Goal: Navigation & Orientation: Find specific page/section

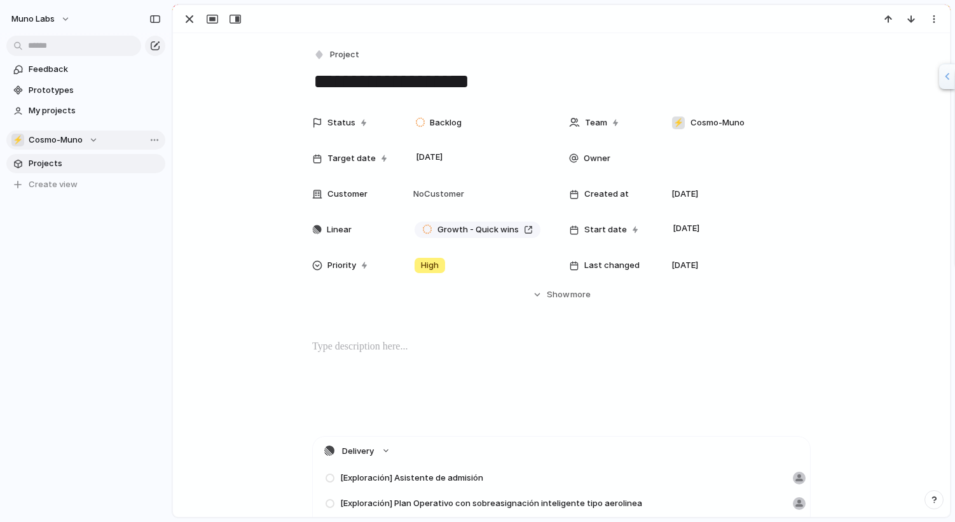
scroll to position [11, 0]
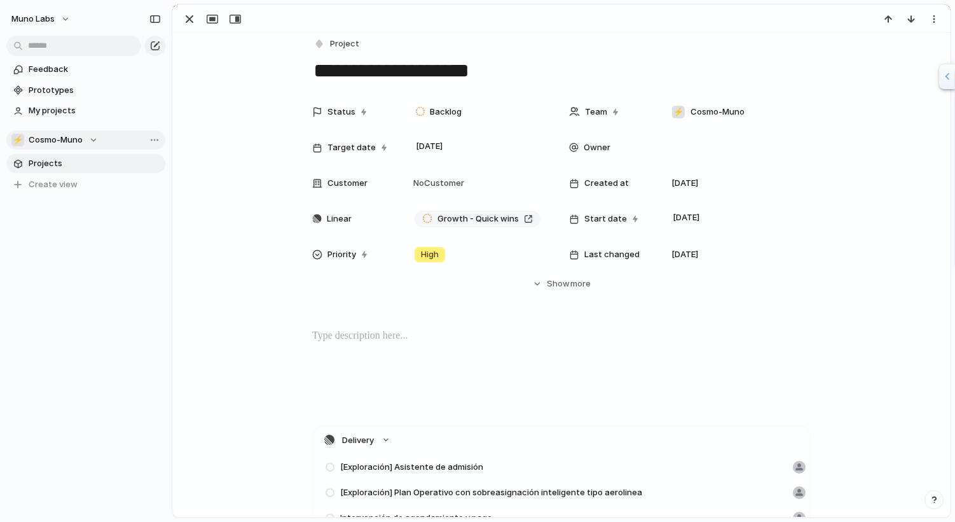
click at [66, 137] on span "Cosmo-Muno" at bounding box center [56, 140] width 54 height 13
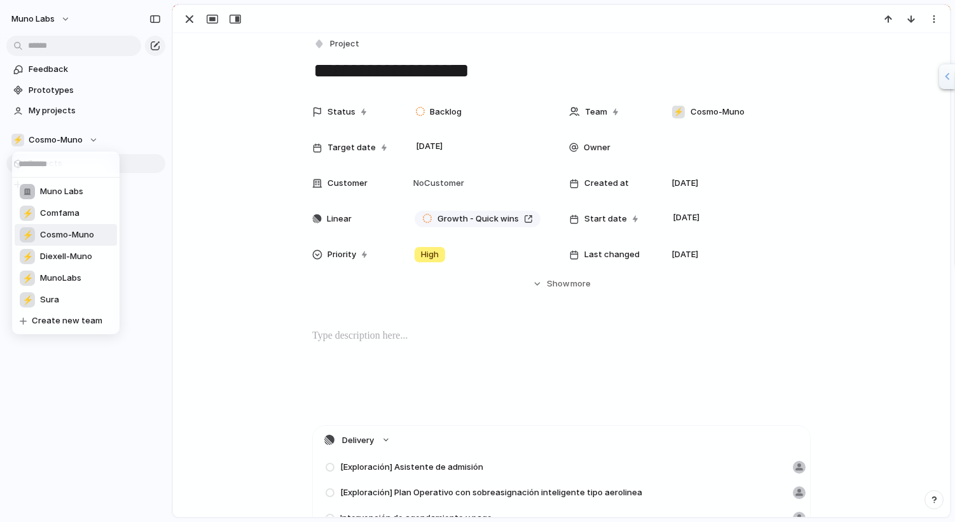
click at [64, 142] on div "Muno Labs ⚡ Comfama ⚡ Cosmo-Muno ⚡ Diexell-Muno ⚡ MunoLabs ⚡ Sura Create new te…" at bounding box center [477, 261] width 955 height 522
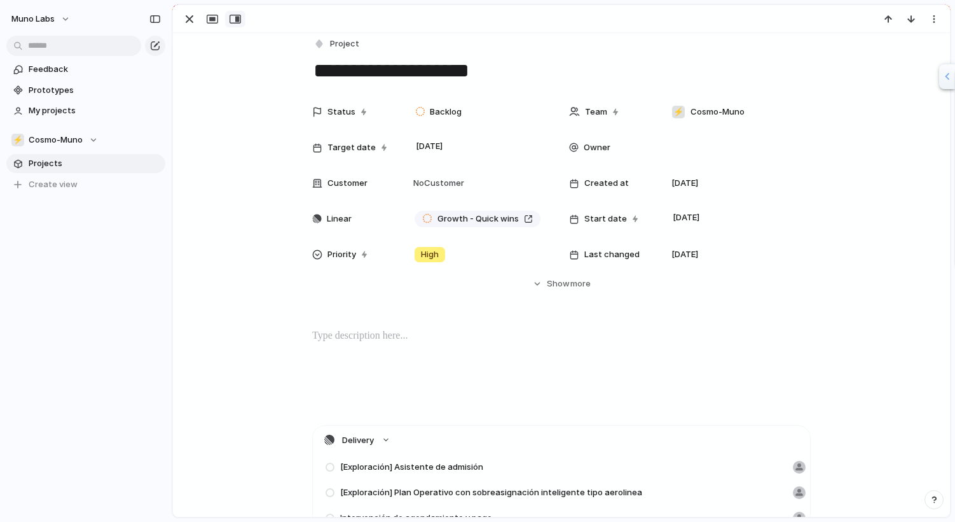
click at [239, 17] on div "button" at bounding box center [235, 19] width 11 height 10
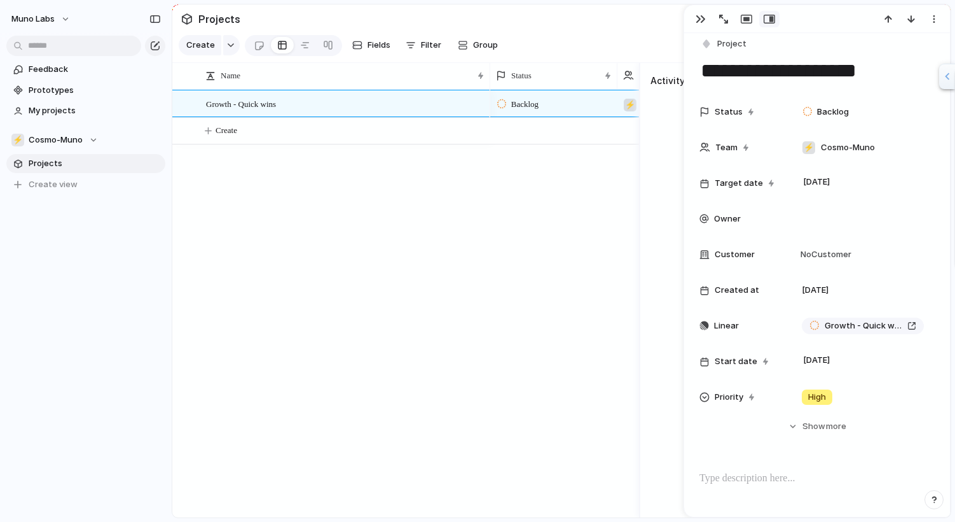
click at [314, 49] on div at bounding box center [305, 45] width 23 height 20
click at [300, 47] on div at bounding box center [305, 45] width 10 height 20
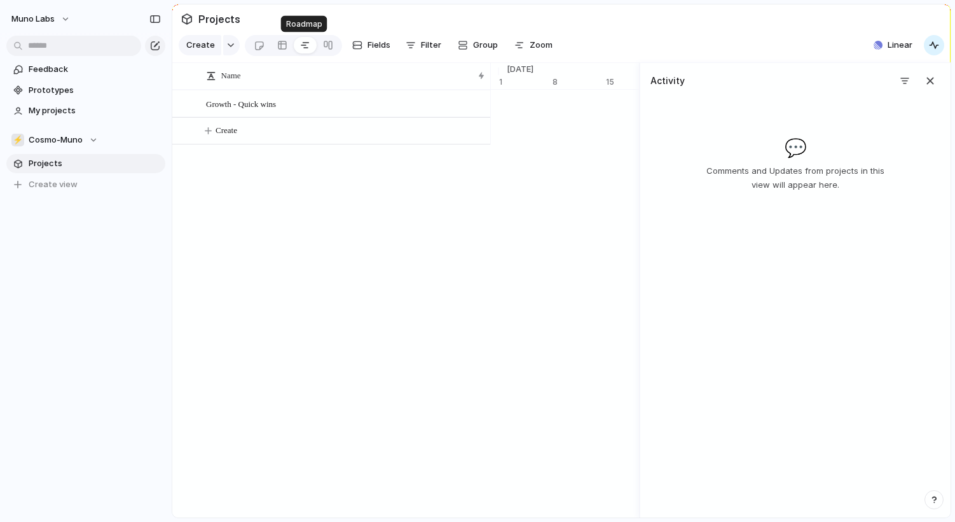
scroll to position [0, 8358]
click at [330, 43] on div at bounding box center [328, 45] width 10 height 20
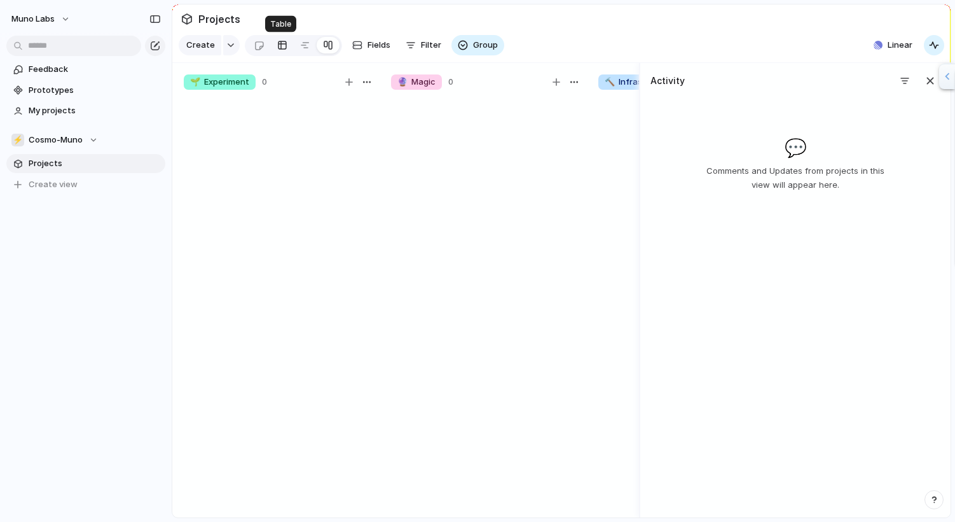
click at [271, 46] on link at bounding box center [282, 45] width 23 height 20
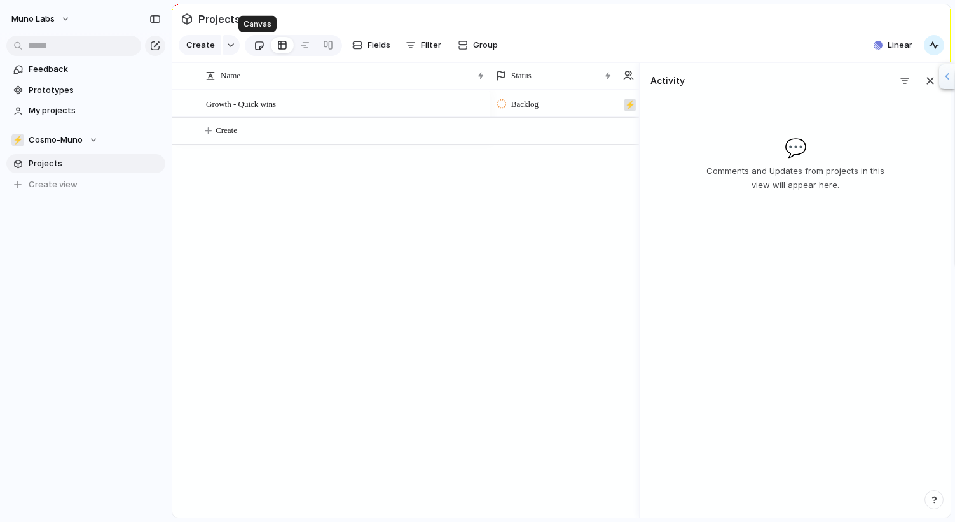
click at [261, 46] on div at bounding box center [259, 45] width 11 height 21
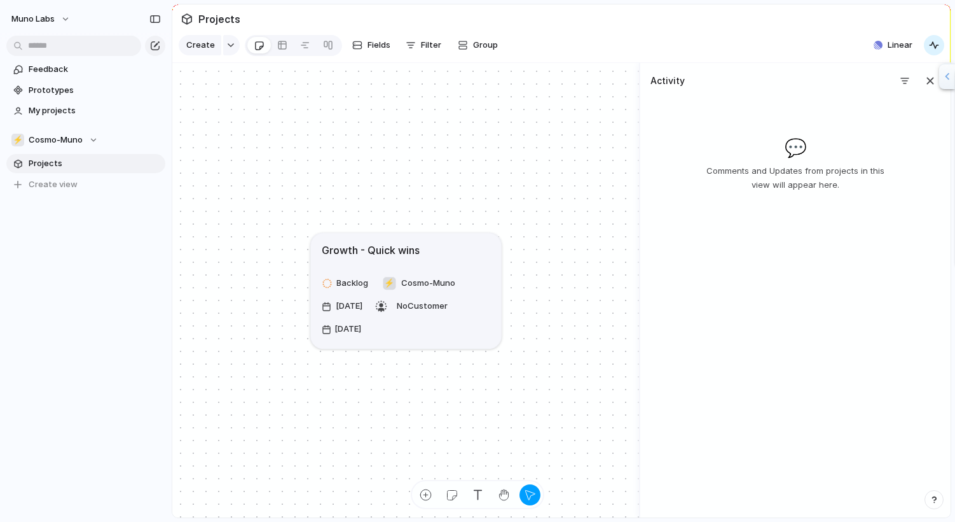
click at [430, 246] on div "Growth - Quick wins" at bounding box center [406, 249] width 169 height 15
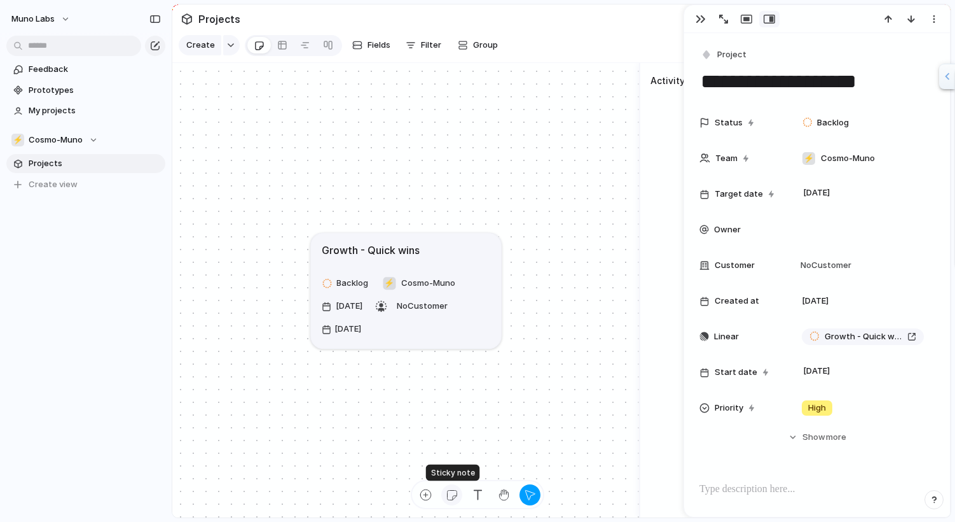
click at [450, 494] on div "button" at bounding box center [451, 494] width 13 height 13
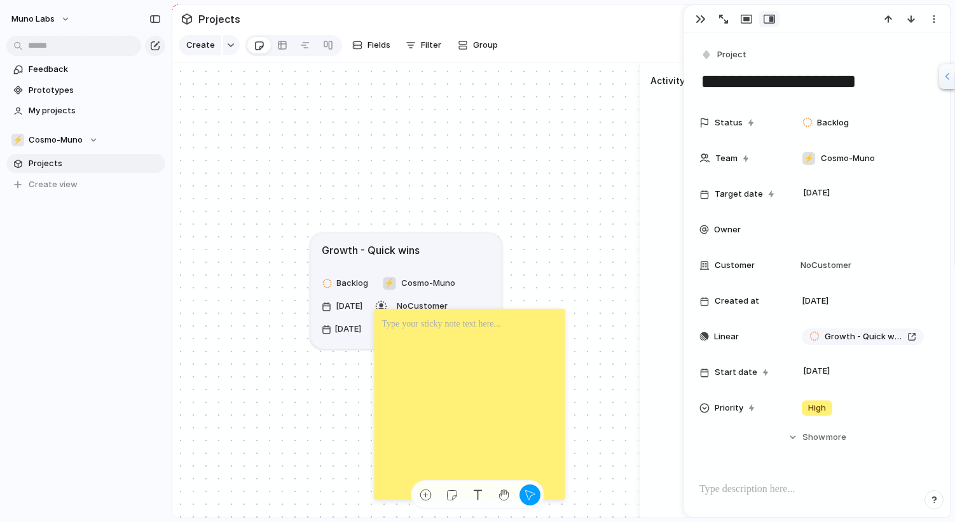
click at [551, 374] on div at bounding box center [470, 404] width 191 height 191
click at [515, 396] on div at bounding box center [470, 404] width 191 height 191
drag, startPoint x: 503, startPoint y: 394, endPoint x: 361, endPoint y: 394, distance: 141.9
click at [375, 394] on div at bounding box center [470, 404] width 191 height 191
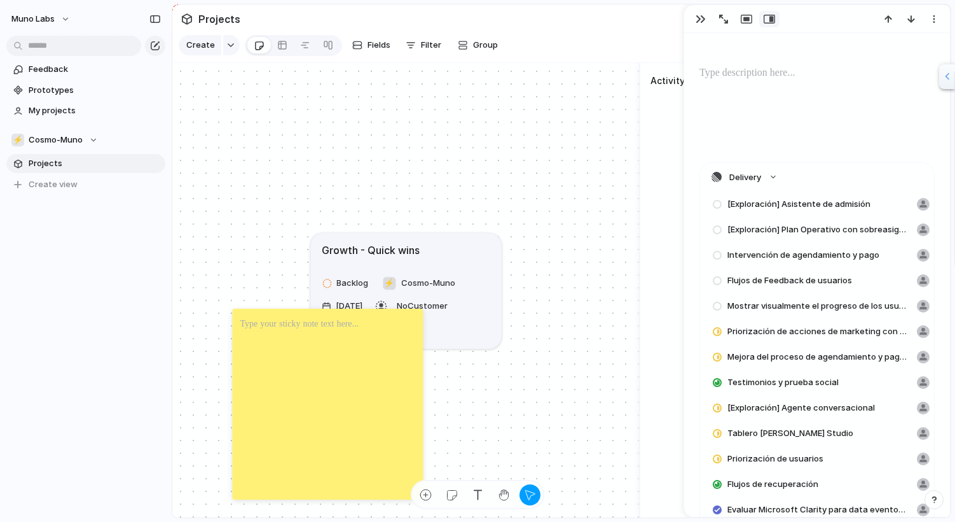
scroll to position [458, 0]
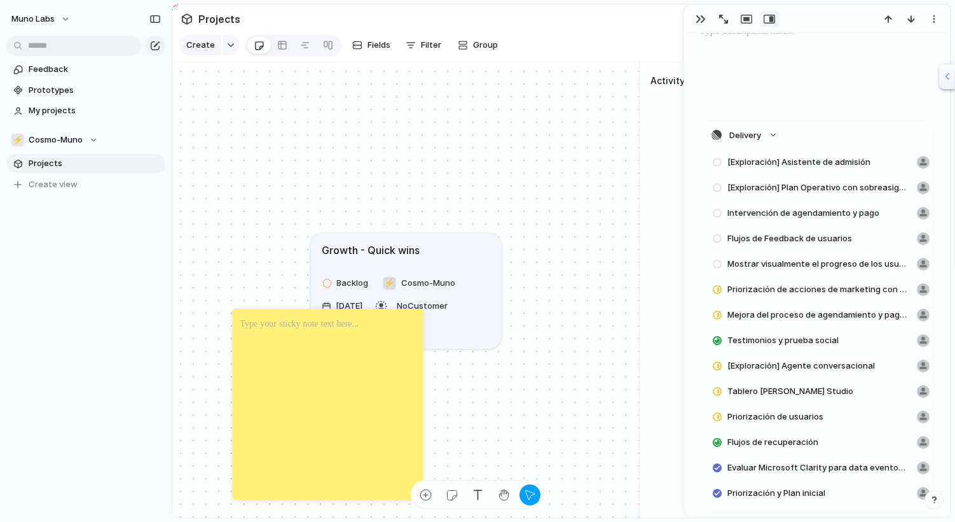
click at [716, 162] on div at bounding box center [717, 162] width 10 height 9
